Goal: Information Seeking & Learning: Check status

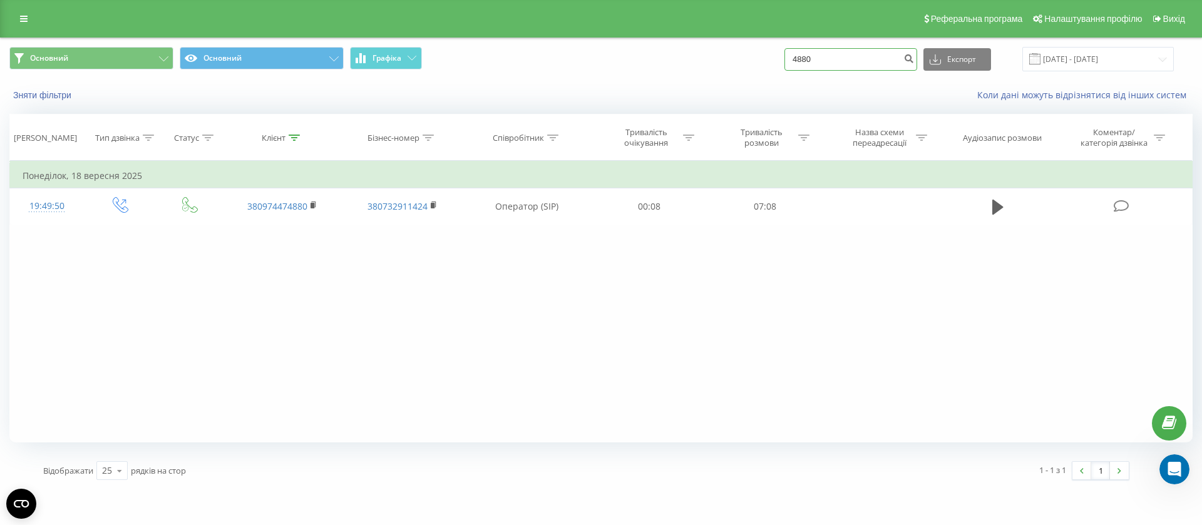
drag, startPoint x: 847, startPoint y: 61, endPoint x: 796, endPoint y: 51, distance: 51.7
click at [796, 51] on div "Основний Основний Графіка 4880 Експорт .csv .xls .xlsx [DATE] - [DATE]" at bounding box center [600, 59] width 1183 height 24
type input "70728"
click at [914, 58] on icon "submit" at bounding box center [908, 57] width 11 height 8
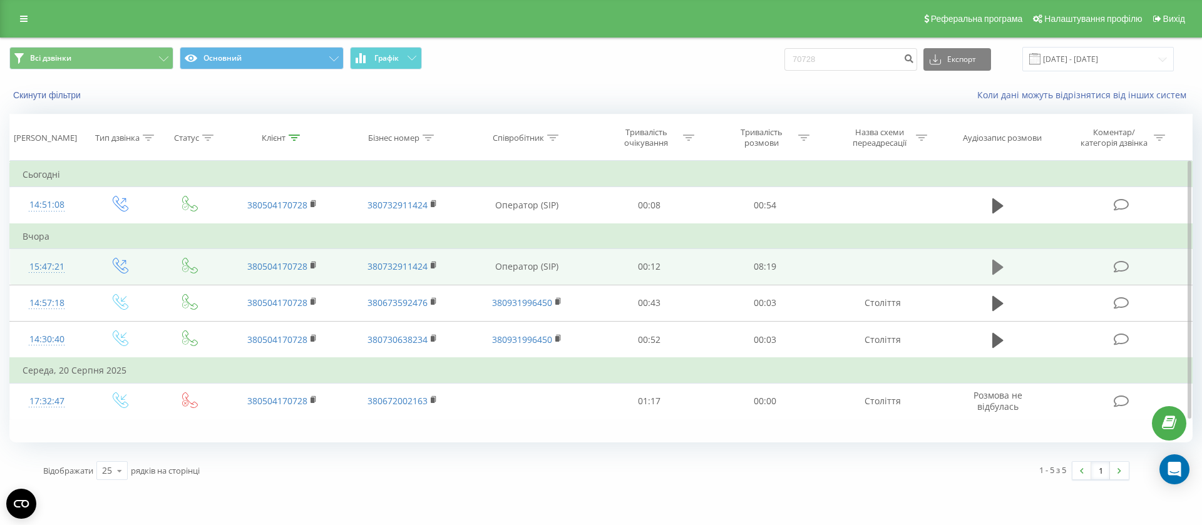
click at [999, 265] on icon at bounding box center [997, 267] width 11 height 15
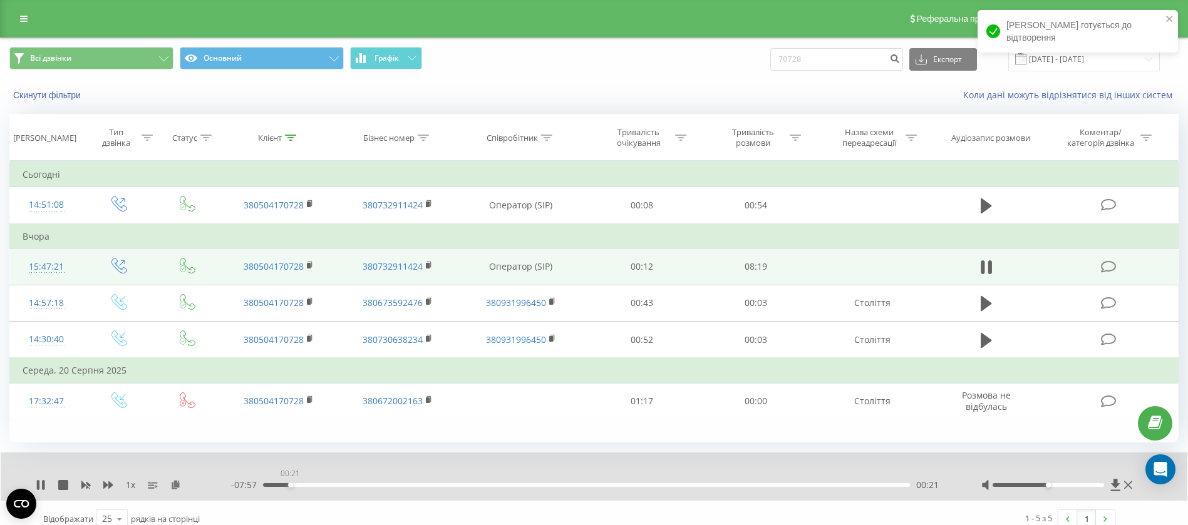
click at [290, 485] on div "00:21" at bounding box center [586, 485] width 647 height 4
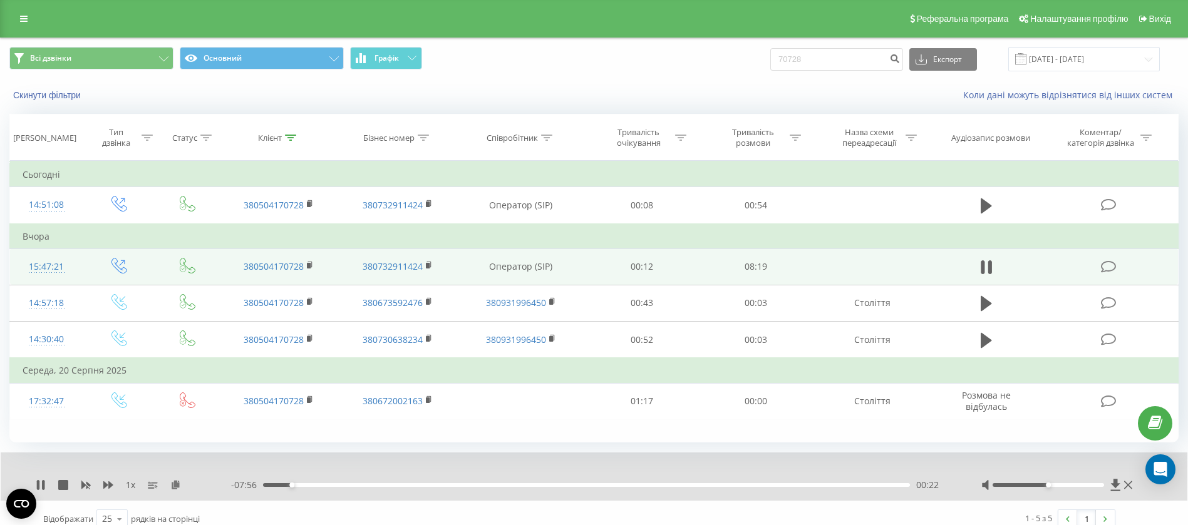
click at [321, 485] on div "00:22" at bounding box center [586, 485] width 647 height 4
drag, startPoint x: 340, startPoint y: 485, endPoint x: 367, endPoint y: 490, distance: 28.0
click at [346, 485] on div "00:59" at bounding box center [586, 485] width 647 height 4
drag, startPoint x: 368, startPoint y: 490, endPoint x: 391, endPoint y: 488, distance: 22.6
click at [371, 490] on div "- 07:13 01:05 01:05" at bounding box center [590, 485] width 719 height 13
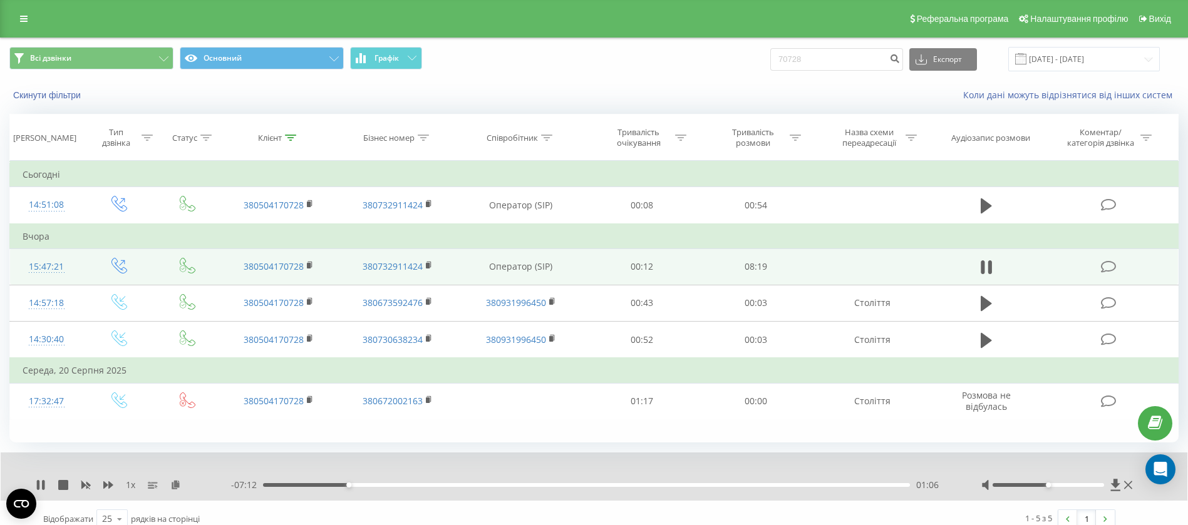
click at [394, 485] on div "01:06" at bounding box center [586, 485] width 647 height 4
click at [429, 486] on div "00:00" at bounding box center [586, 485] width 647 height 4
click at [463, 486] on div "02:09" at bounding box center [586, 485] width 647 height 4
click at [483, 486] on div "02:50" at bounding box center [586, 485] width 647 height 4
drag, startPoint x: 506, startPoint y: 486, endPoint x: 530, endPoint y: 487, distance: 23.2
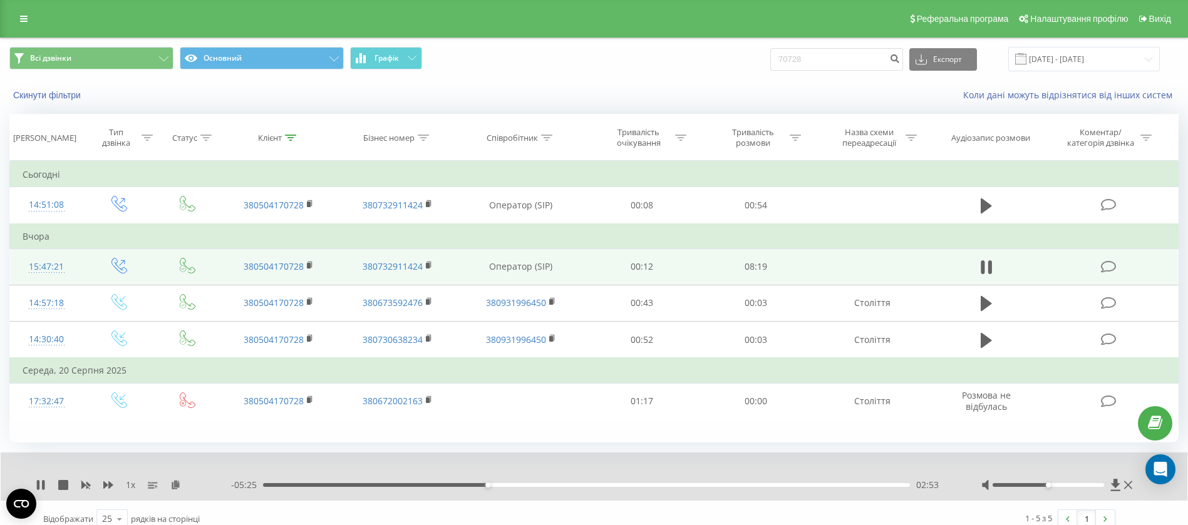
click at [515, 486] on div "02:53" at bounding box center [586, 485] width 647 height 4
drag, startPoint x: 530, startPoint y: 487, endPoint x: 550, endPoint y: 482, distance: 21.3
click at [537, 486] on div "- 05:01 03:18 03:18" at bounding box center [590, 485] width 719 height 13
drag, startPoint x: 550, startPoint y: 482, endPoint x: 575, endPoint y: 482, distance: 25.0
click at [553, 481] on div "- 05:01 03:18 03:18" at bounding box center [590, 485] width 719 height 13
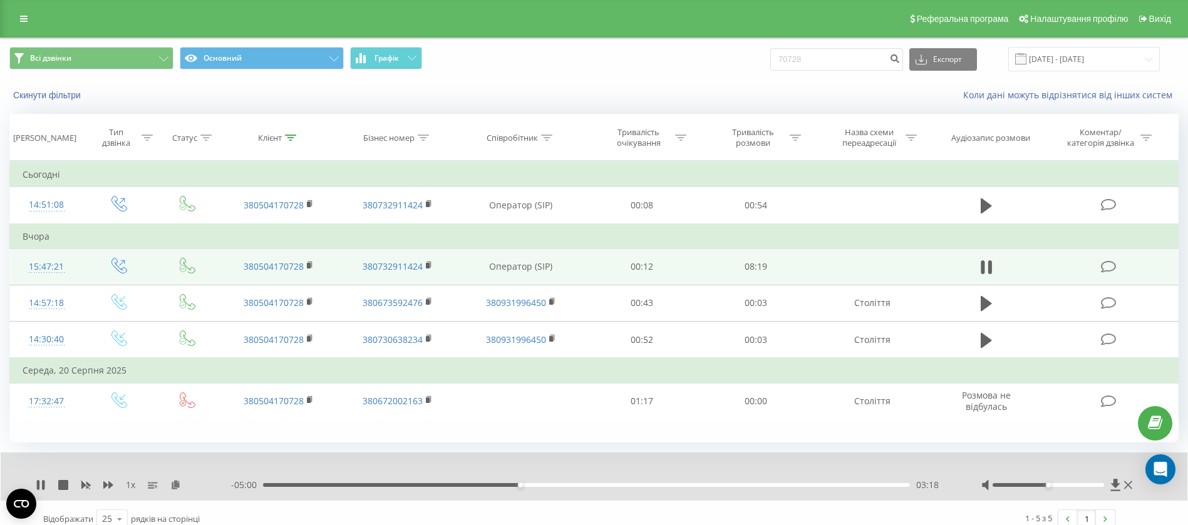
drag, startPoint x: 582, startPoint y: 485, endPoint x: 617, endPoint y: 486, distance: 34.5
click at [583, 486] on div "03:18" at bounding box center [586, 485] width 647 height 4
click at [619, 486] on div "00:00" at bounding box center [586, 485] width 647 height 4
click at [644, 484] on div "04:34" at bounding box center [586, 485] width 647 height 4
click at [692, 486] on div "05:31" at bounding box center [586, 485] width 647 height 4
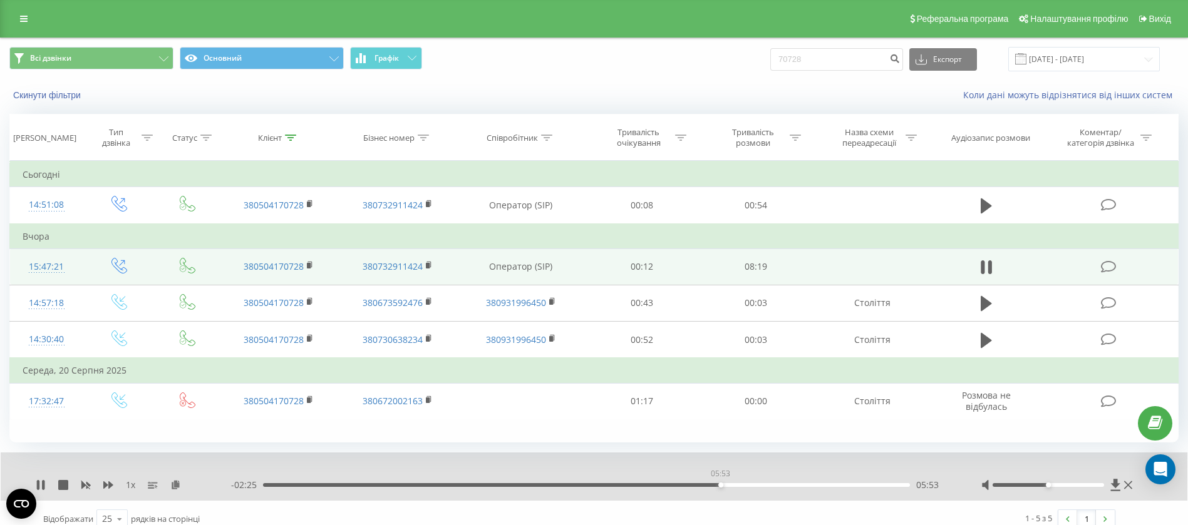
click at [720, 485] on div "05:53" at bounding box center [586, 485] width 647 height 4
click at [749, 483] on div "06:15" at bounding box center [586, 485] width 647 height 4
click at [767, 484] on div "06:29" at bounding box center [586, 485] width 647 height 4
click at [814, 483] on div "06:30" at bounding box center [586, 485] width 647 height 4
click at [858, 486] on div "07:39" at bounding box center [586, 485] width 647 height 4
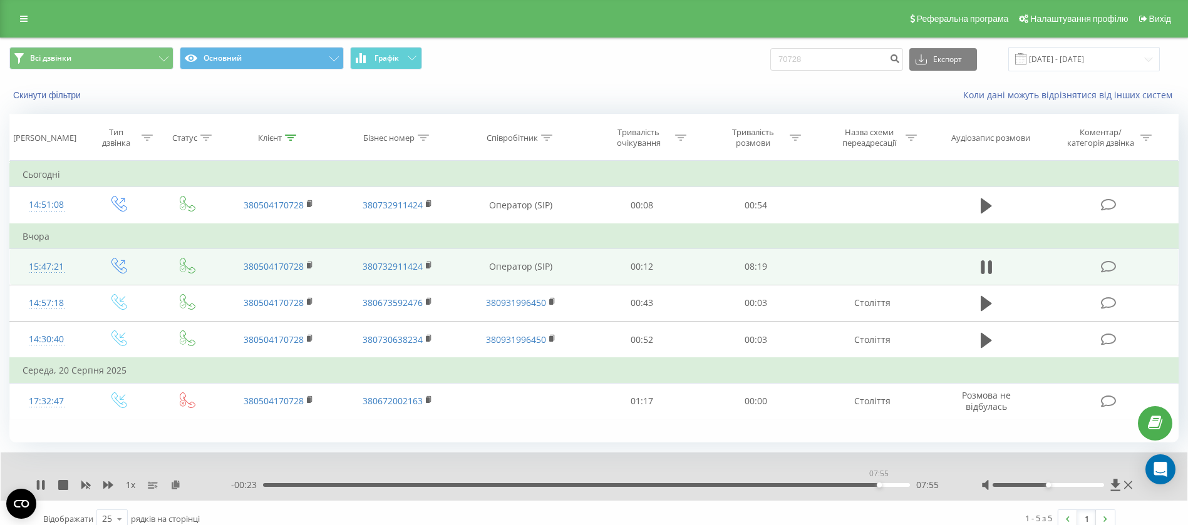
click at [878, 483] on div "07:55" at bounding box center [586, 485] width 647 height 4
click at [895, 483] on div "07:56" at bounding box center [586, 485] width 647 height 4
click at [883, 484] on div "07:56" at bounding box center [880, 485] width 5 height 5
click at [882, 486] on div "08:08" at bounding box center [586, 485] width 647 height 4
click at [894, 486] on div "08:08" at bounding box center [896, 485] width 5 height 5
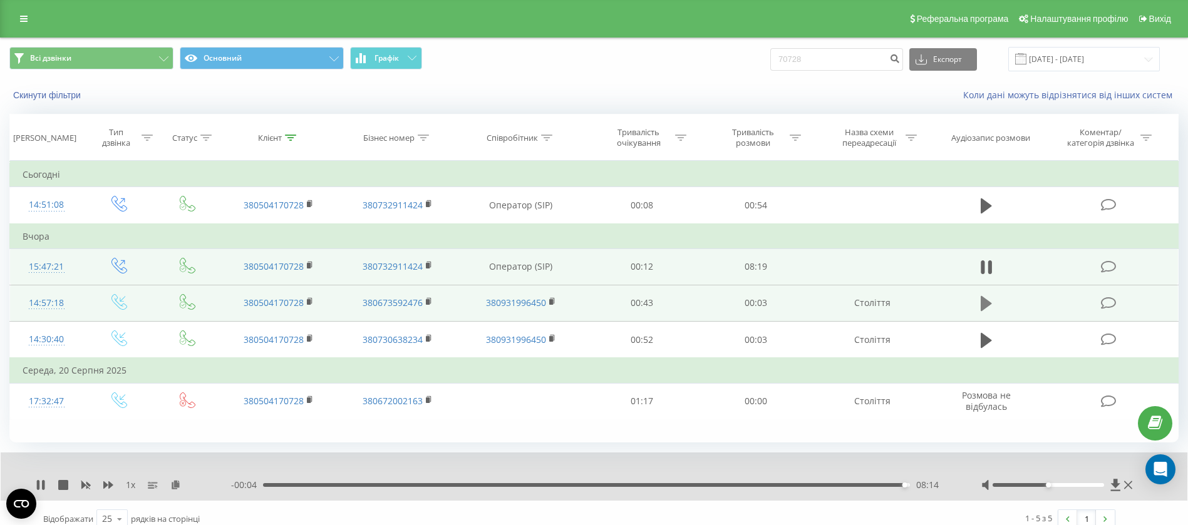
click at [985, 295] on icon at bounding box center [985, 304] width 11 height 18
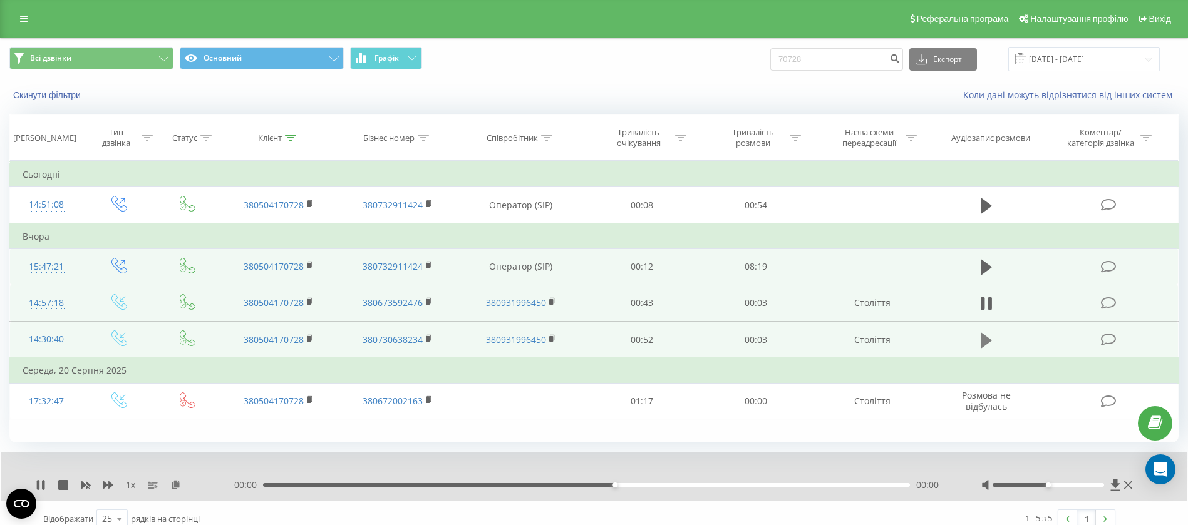
click at [985, 333] on icon at bounding box center [985, 341] width 11 height 18
click at [987, 269] on icon at bounding box center [985, 267] width 11 height 15
drag, startPoint x: 848, startPoint y: 476, endPoint x: 851, endPoint y: 485, distance: 9.9
click at [851, 482] on div "1 x - 00:02 08:16 08:16" at bounding box center [594, 477] width 1186 height 48
click at [863, 483] on div "07:43" at bounding box center [586, 485] width 647 height 4
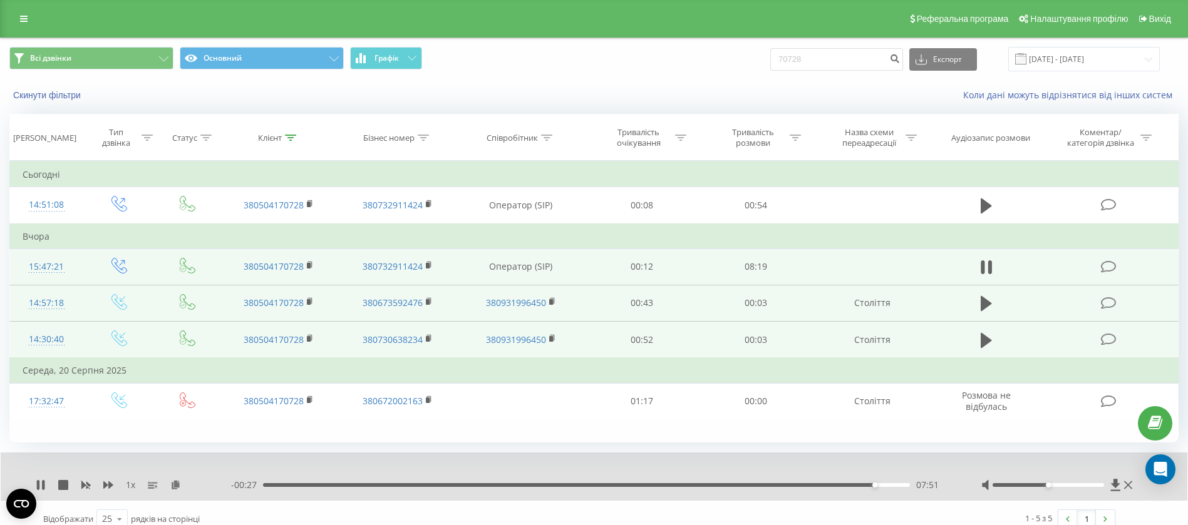
click at [881, 485] on div "07:51" at bounding box center [586, 485] width 647 height 4
click at [871, 486] on div "07:49" at bounding box center [586, 485] width 647 height 4
click at [896, 485] on div "08:08" at bounding box center [586, 485] width 647 height 4
click at [900, 483] on div "08:08" at bounding box center [586, 485] width 647 height 4
click at [272, 481] on div "- 00:04 08:14 08:14" at bounding box center [590, 485] width 719 height 13
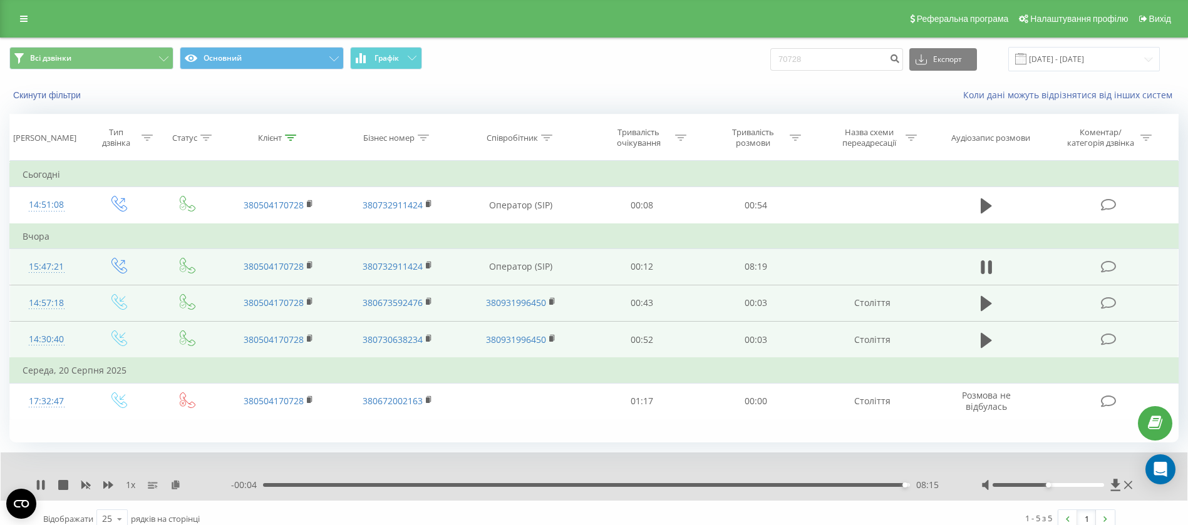
click at [272, 480] on div "- 00:04 08:15 08:15" at bounding box center [590, 485] width 719 height 13
click at [272, 485] on div "08:15" at bounding box center [586, 485] width 647 height 4
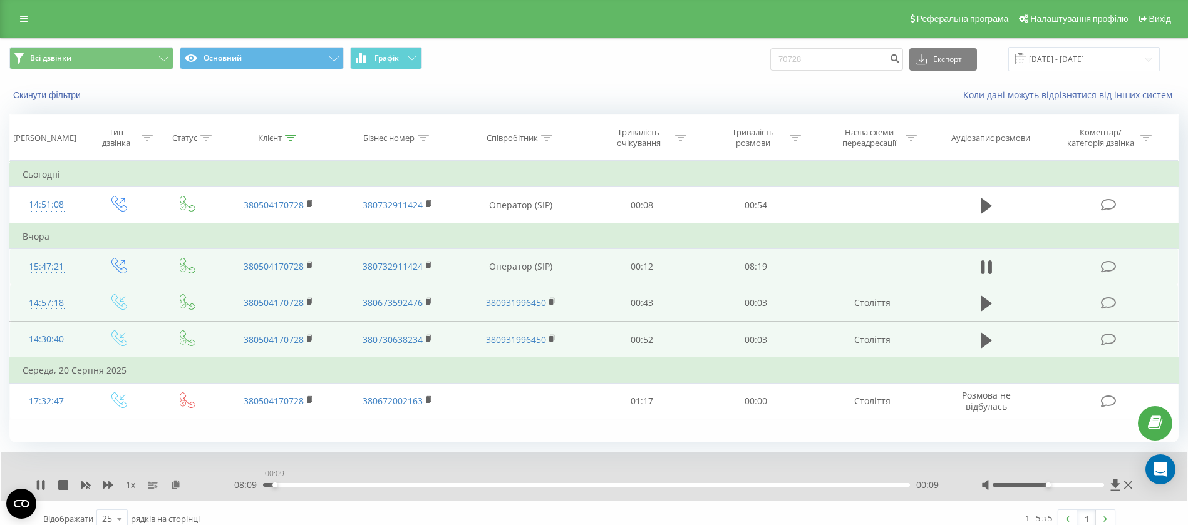
click at [274, 485] on div "00:09" at bounding box center [274, 485] width 5 height 5
click at [284, 485] on div "00:12" at bounding box center [586, 485] width 647 height 4
click at [980, 259] on icon at bounding box center [985, 268] width 11 height 18
click at [992, 261] on button at bounding box center [986, 267] width 19 height 19
click at [983, 265] on icon at bounding box center [982, 267] width 4 height 14
